Goal: Navigation & Orientation: Find specific page/section

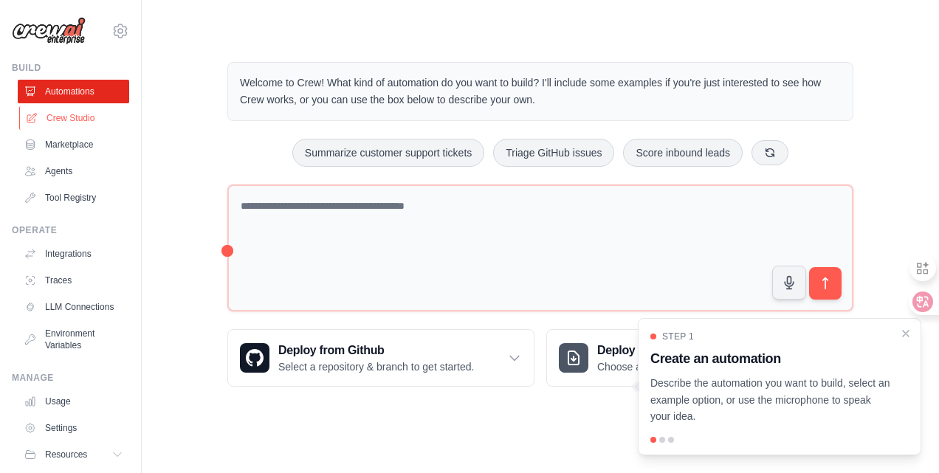
click at [78, 123] on link "Crew Studio" at bounding box center [74, 118] width 111 height 24
